Goal: Use online tool/utility: Use online tool/utility

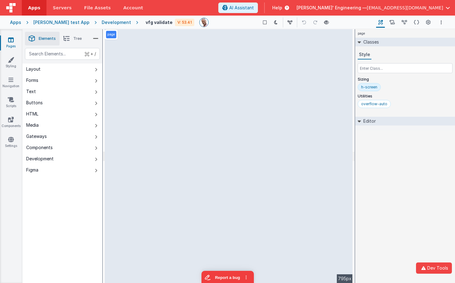
select select
select select "string"
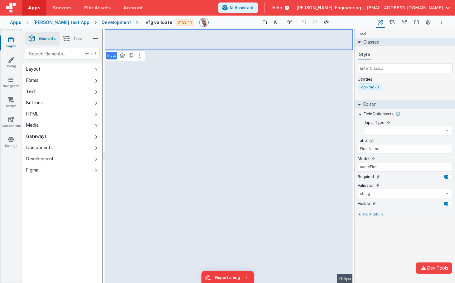
click at [380, 227] on div "input Classes Style Utilities col-md-3 Editor FieldOptionsxxx Input Type text n…" at bounding box center [405, 156] width 100 height 254
select select
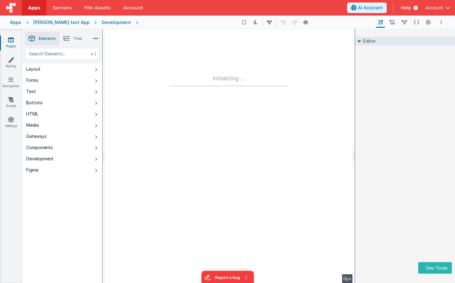
click at [386, 125] on div "Editor DEV: Focus DEV: builderToggleConditionalCSS DEV: Remove DND DEV: updateS…" at bounding box center [405, 156] width 100 height 254
drag, startPoint x: 424, startPoint y: 126, endPoint x: 448, endPoint y: 128, distance: 25.0
click at [423, 126] on div "Editor DEV: Focus DEV: builderToggleConditionalCSS DEV: Remove DND DEV: updateS…" at bounding box center [405, 156] width 100 height 254
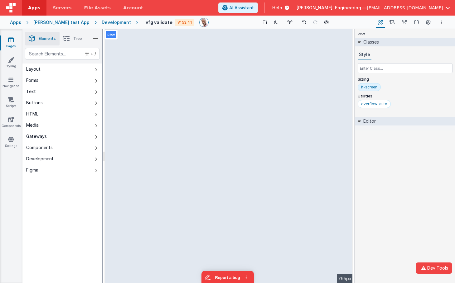
drag, startPoint x: 389, startPoint y: 250, endPoint x: 424, endPoint y: 259, distance: 36.4
click at [390, 250] on div "page Classes Style Sizing h-screen Utilities overflow-auto Editor DEV: Focus DE…" at bounding box center [405, 156] width 100 height 254
click at [434, 267] on button "Dev Tools" at bounding box center [434, 268] width 36 height 11
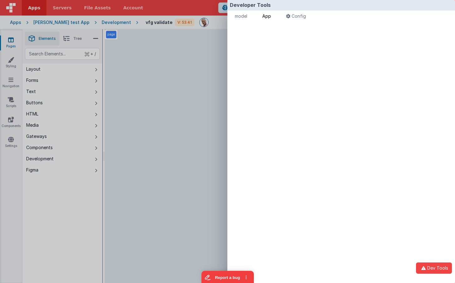
click at [270, 16] on span "App" at bounding box center [266, 15] width 9 height 5
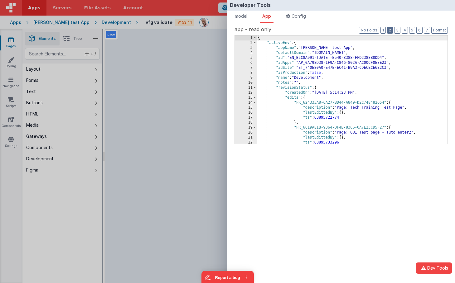
drag, startPoint x: 390, startPoint y: 31, endPoint x: 375, endPoint y: 77, distance: 48.9
click at [390, 31] on button "2" at bounding box center [390, 30] width 6 height 7
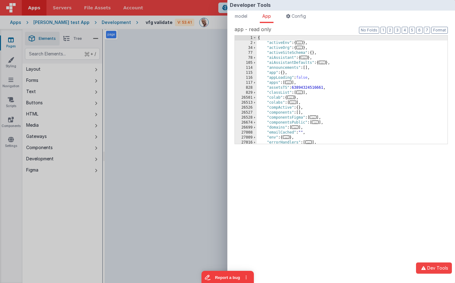
click at [316, 117] on span "..." at bounding box center [313, 117] width 7 height 3
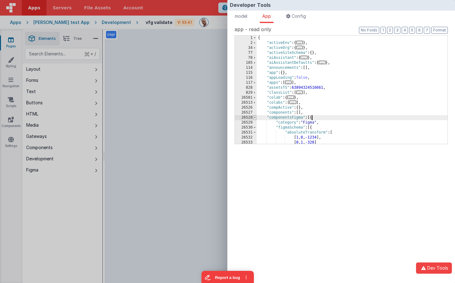
click at [255, 118] on span at bounding box center [254, 117] width 3 height 5
click at [315, 117] on span "..." at bounding box center [313, 117] width 7 height 3
click at [254, 128] on span at bounding box center [254, 127] width 3 height 5
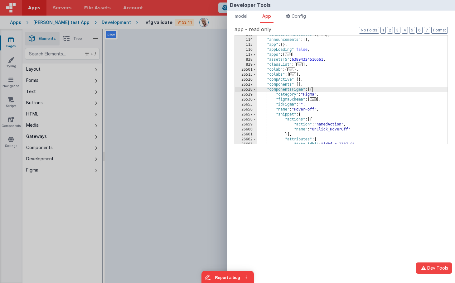
scroll to position [30, 0]
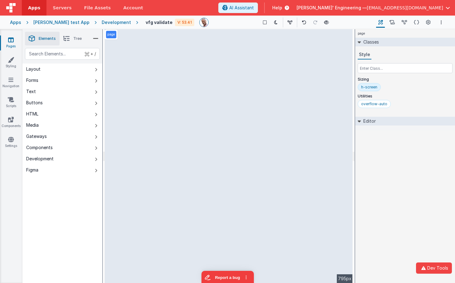
click at [193, 40] on div "Developer Tools model App Params Log (4) Misc Windows Config model - read only …" at bounding box center [227, 141] width 455 height 283
click at [57, 277] on div "Figma Element Recieved" at bounding box center [47, 276] width 83 height 6
click at [404, 165] on div "page Classes Style Sizing h-screen Utilities overflow-auto Editor DEV: Focus DE…" at bounding box center [405, 156] width 100 height 254
click at [423, 268] on icon "button" at bounding box center [423, 268] width 7 height 4
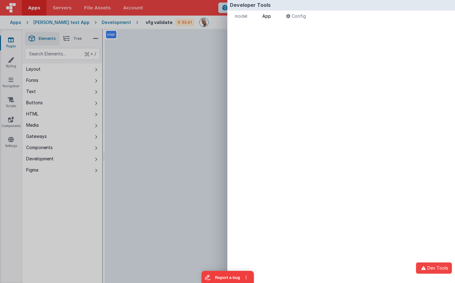
click at [271, 15] on span "App" at bounding box center [266, 15] width 9 height 5
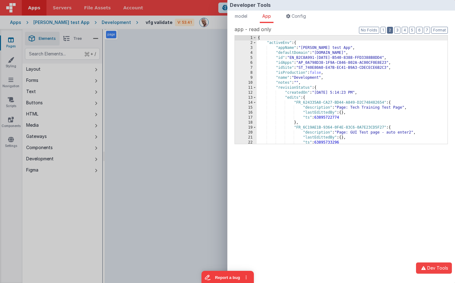
click at [390, 27] on button "2" at bounding box center [390, 30] width 6 height 7
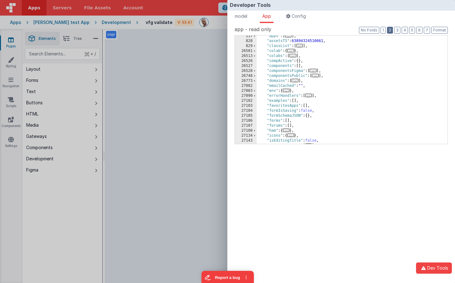
scroll to position [47, 0]
click at [313, 71] on span "..." at bounding box center [313, 70] width 7 height 3
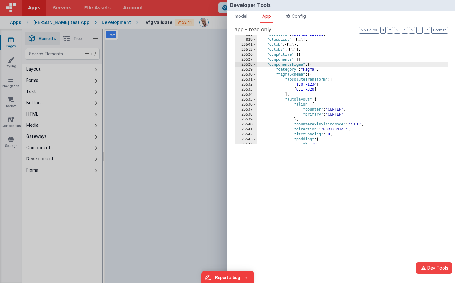
scroll to position [53, 0]
click at [254, 75] on span at bounding box center [254, 74] width 3 height 5
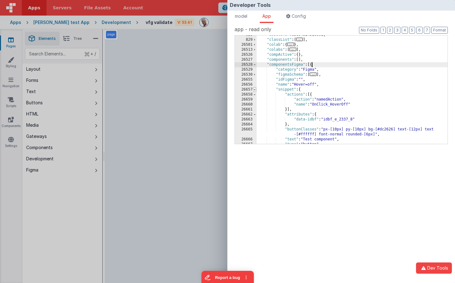
click at [255, 91] on span at bounding box center [254, 89] width 3 height 5
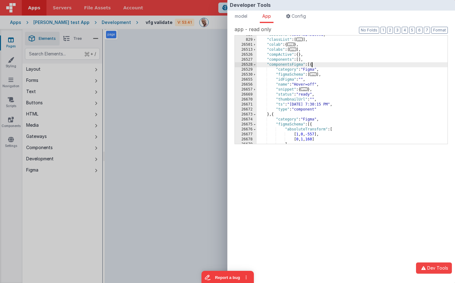
click at [181, 14] on div "Developer Tools model App Params Log (5) Misc Windows Config model - read only …" at bounding box center [227, 141] width 455 height 283
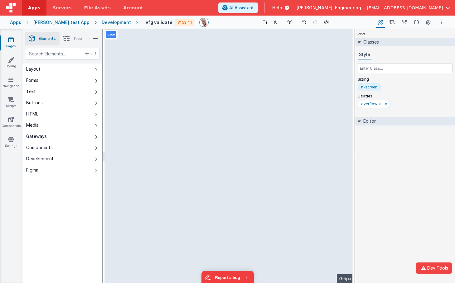
select select
select select "string"
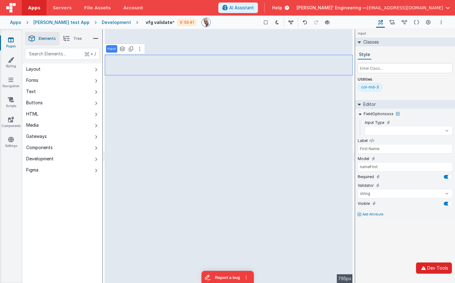
click at [436, 269] on button "Dev Tools" at bounding box center [434, 268] width 36 height 11
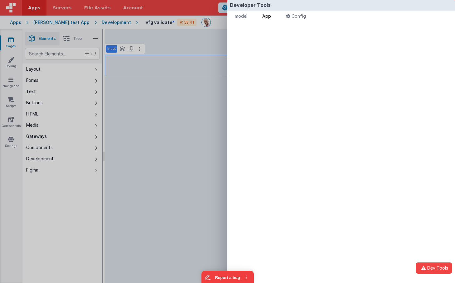
click at [267, 18] on span "App" at bounding box center [266, 15] width 9 height 5
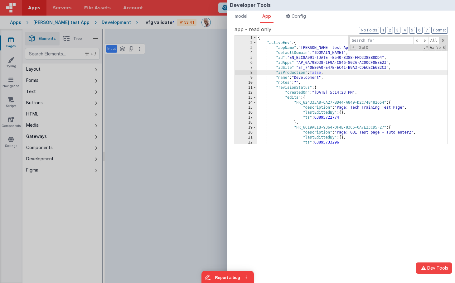
select select
type input "i"
select select
type input "id"
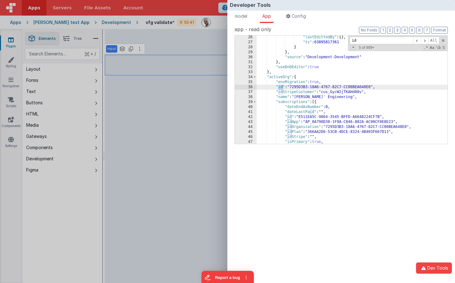
select select
type input "idF"
select select
type input "idFi"
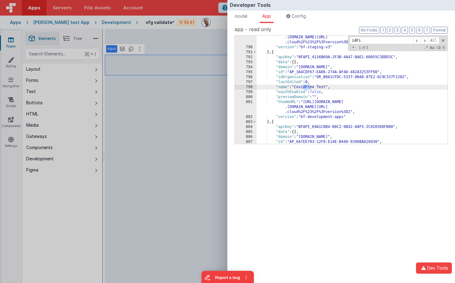
select select
type input "idFig"
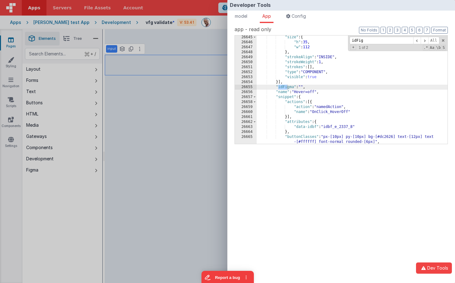
scroll to position [8563, 0]
select select
type input "idFig"
click at [424, 40] on span at bounding box center [424, 41] width 7 height 8
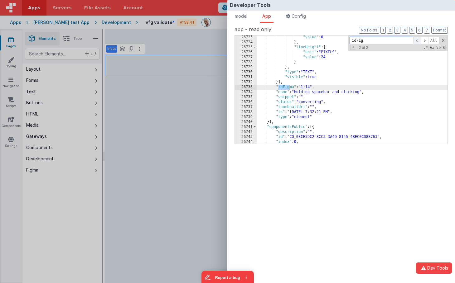
click at [417, 40] on span at bounding box center [416, 41] width 7 height 8
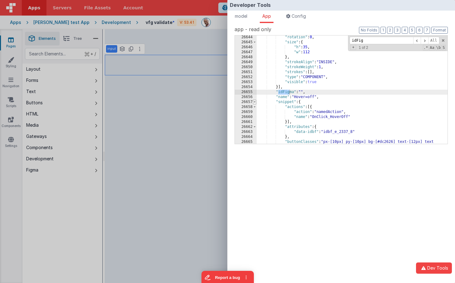
click at [254, 101] on span at bounding box center [254, 102] width 3 height 5
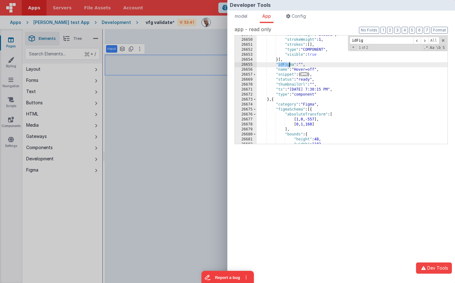
scroll to position [8568, 0]
click at [188, 87] on div "Developer Tools model App Params Log (11) Misc Windows Config model - read only…" at bounding box center [227, 141] width 455 height 283
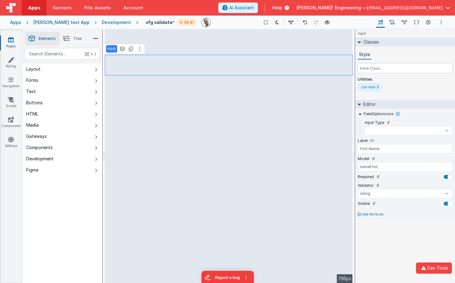
select select
